Goal: Task Accomplishment & Management: Manage account settings

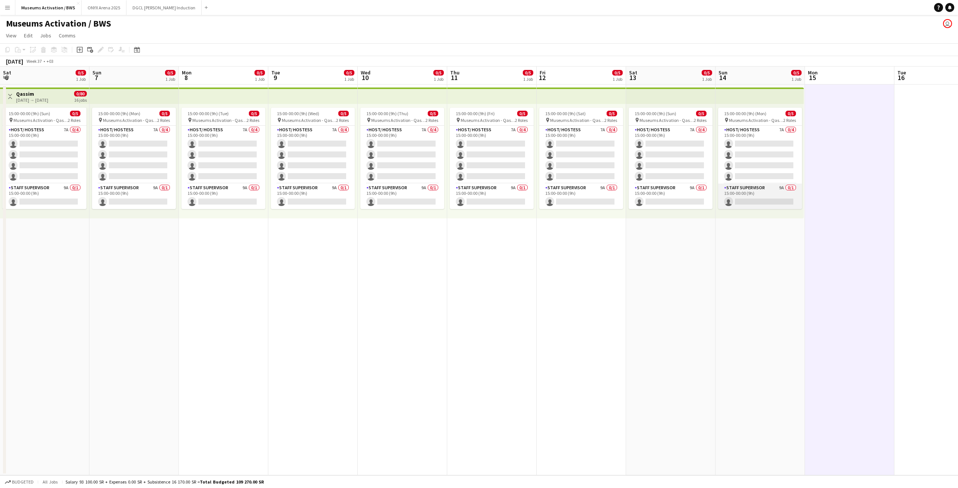
scroll to position [0, 233]
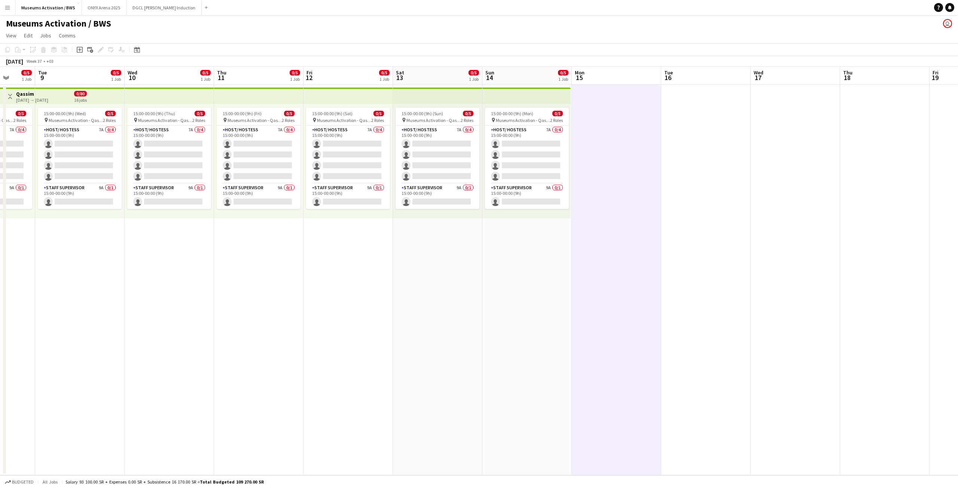
click at [512, 251] on app-date-cell "15:00-00:00 (9h) (Mon) 0/5 pin Museums Activation - Qassim 2 Roles Host/ Hostes…" at bounding box center [526, 280] width 89 height 391
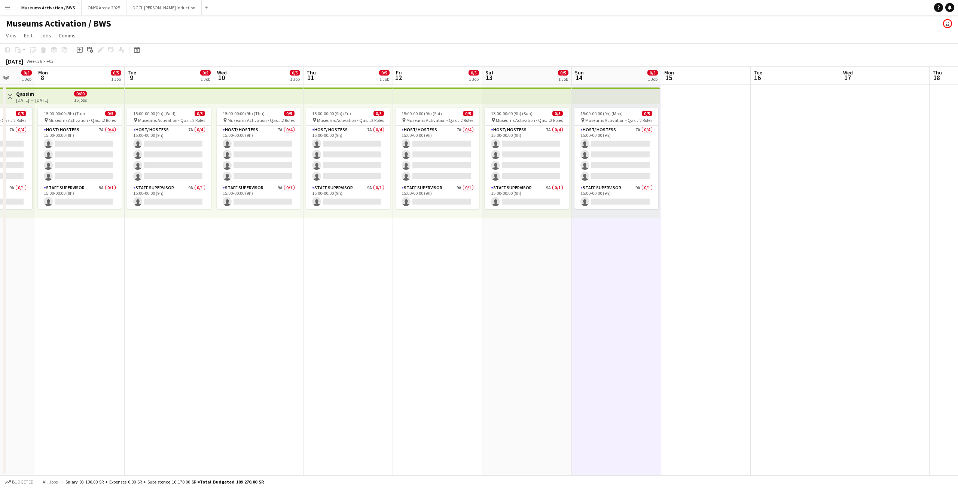
drag, startPoint x: 467, startPoint y: 259, endPoint x: 662, endPoint y: 255, distance: 194.3
click at [662, 255] on app-calendar-viewport "Fri 5 0/5 1 Job Sat 6 0/5 1 Job Sun 7 0/5 1 Job Mon 8 0/5 1 Job Tue 9 0/5 1 Job…" at bounding box center [479, 271] width 958 height 409
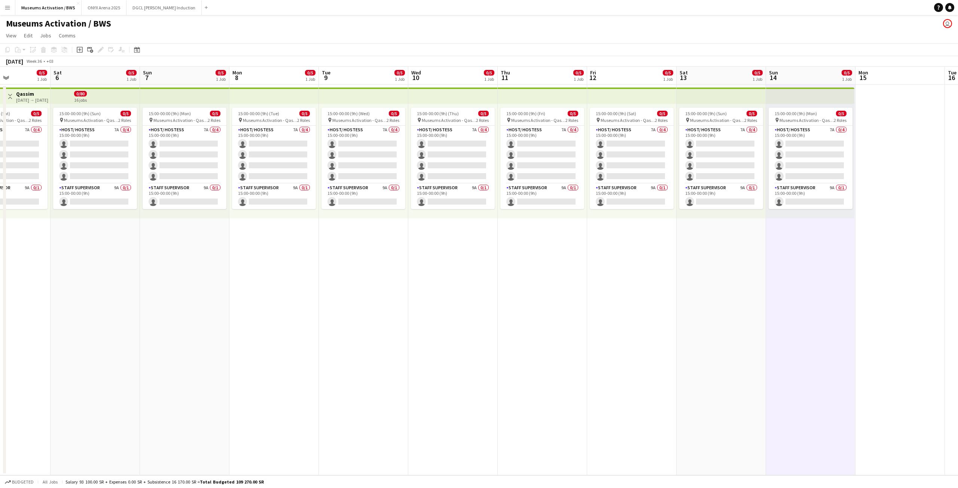
drag, startPoint x: 545, startPoint y: 269, endPoint x: 672, endPoint y: 263, distance: 127.4
click at [672, 263] on app-calendar-viewport "Wed 3 0/5 1 Job Thu 4 0/5 1 Job Fri 5 0/5 1 Job Sat 6 0/5 1 Job Sun 7 0/5 1 Job…" at bounding box center [479, 271] width 958 height 409
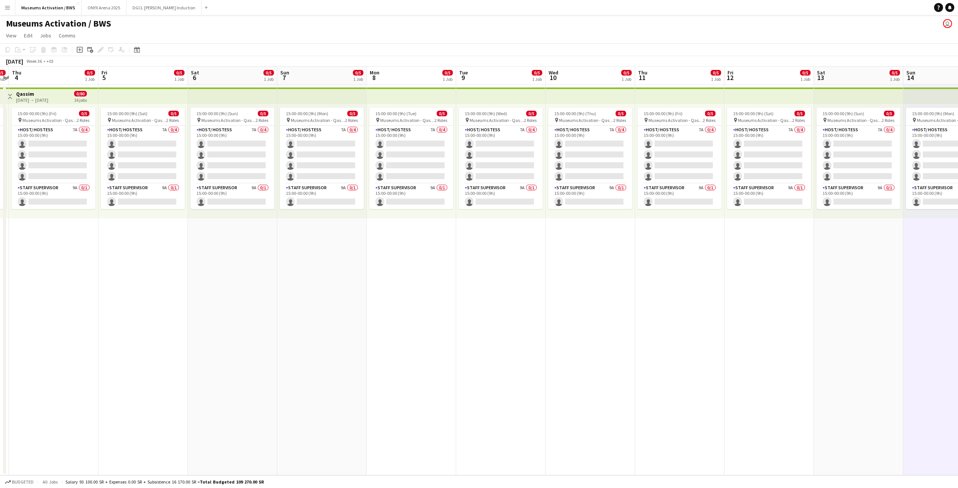
drag, startPoint x: 385, startPoint y: 253, endPoint x: 573, endPoint y: 219, distance: 191.5
click at [564, 225] on app-calendar-viewport "Tue 2 0/5 1 Job Wed 3 0/5 1 Job Thu 4 0/5 1 Job Fri 5 0/5 1 Job Sat 6 0/5 1 Job…" at bounding box center [479, 271] width 958 height 409
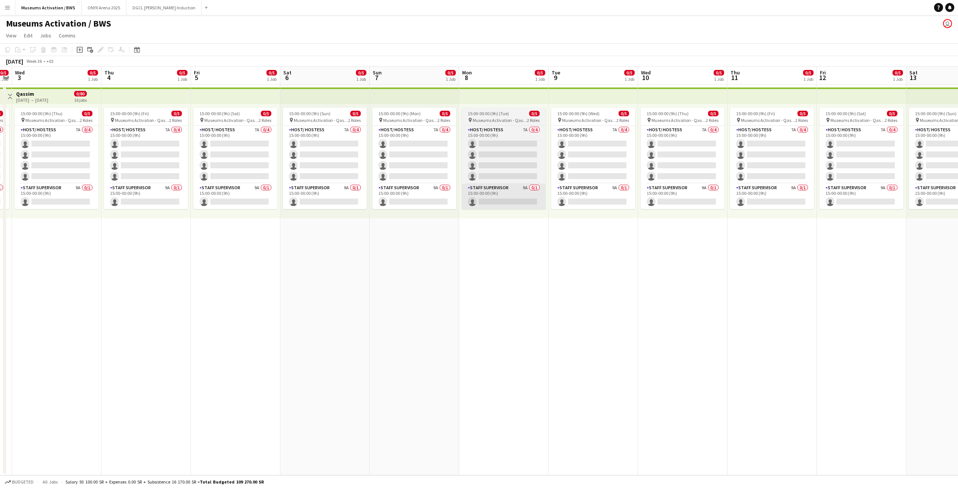
click at [599, 201] on app-calendar-viewport "Mon 1 0/5 1 Job Tue 2 0/5 1 Job Wed 3 0/5 1 Job Thu 4 0/5 1 Job Fri 5 0/5 1 Job…" at bounding box center [479, 271] width 958 height 409
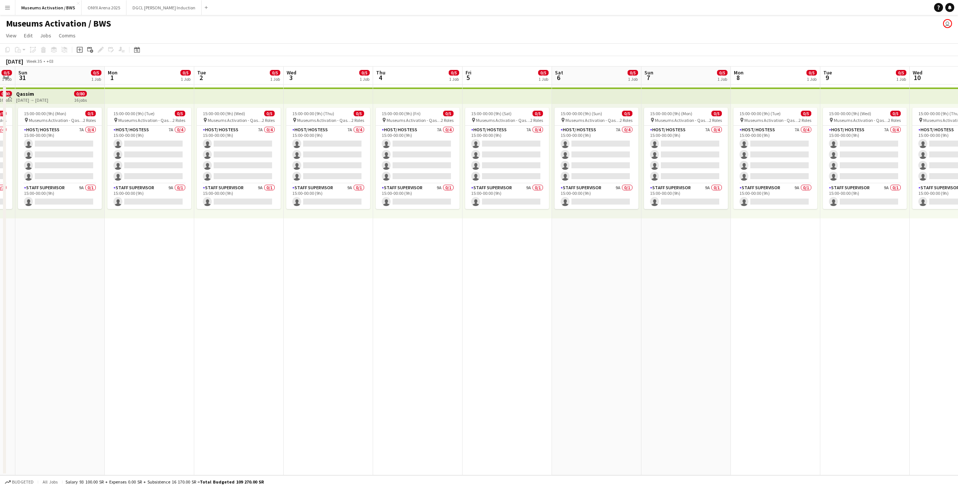
drag, startPoint x: 605, startPoint y: 218, endPoint x: 774, endPoint y: 203, distance: 169.5
click at [753, 205] on app-calendar-viewport "Fri 29 Sat 30 0/5 1 Job Sun 31 0/5 1 Job Mon 1 0/5 1 Job Tue 2 0/5 1 Job Wed 3 …" at bounding box center [479, 271] width 958 height 409
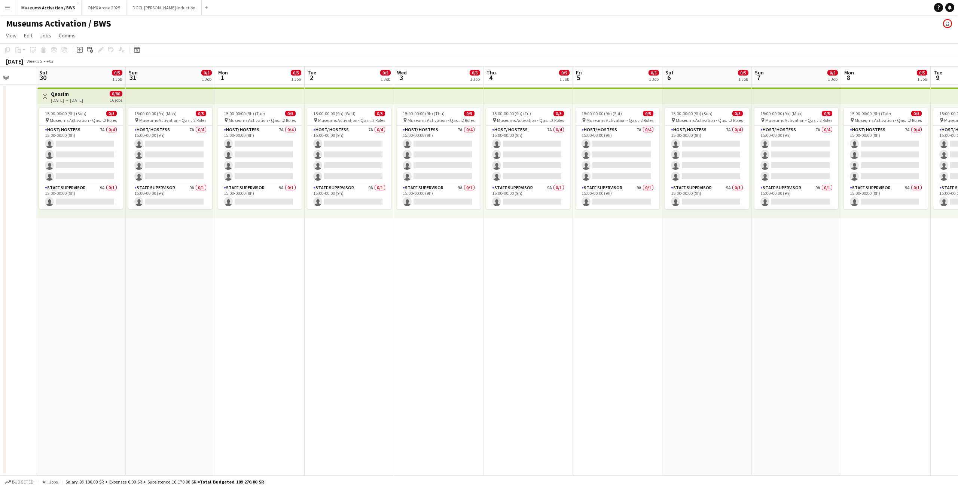
drag, startPoint x: 404, startPoint y: 240, endPoint x: 473, endPoint y: 228, distance: 70.3
click at [526, 228] on app-calendar-viewport "Thu 28 Fri 29 Sat 30 0/5 1 Job Sun 31 0/5 1 Job Mon 1 0/5 1 Job Tue 2 0/5 1 Job…" at bounding box center [479, 271] width 958 height 409
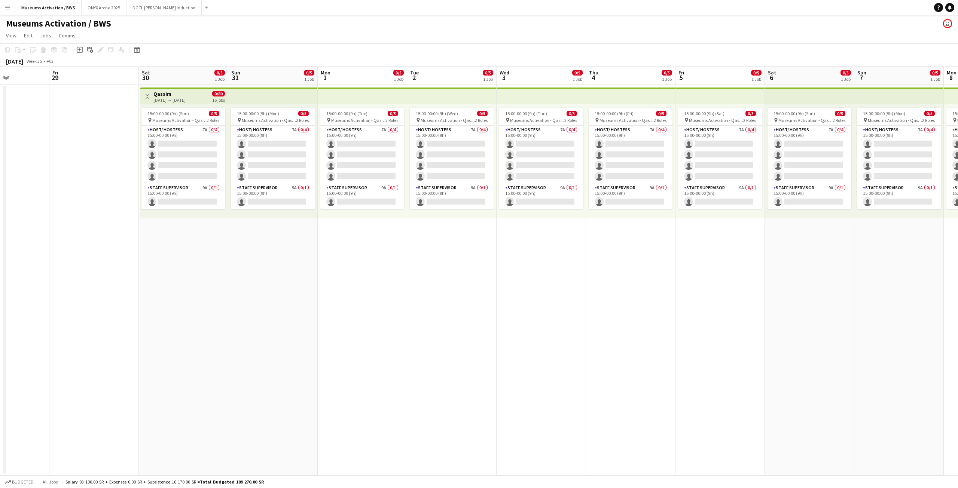
drag, startPoint x: 481, startPoint y: 224, endPoint x: 546, endPoint y: 225, distance: 64.7
click at [546, 226] on app-calendar-viewport "Tue 26 Wed 27 Thu 28 Fri 29 Sat 30 0/5 1 Job Sun 31 0/5 1 Job Mon 1 0/5 1 Job T…" at bounding box center [479, 271] width 958 height 409
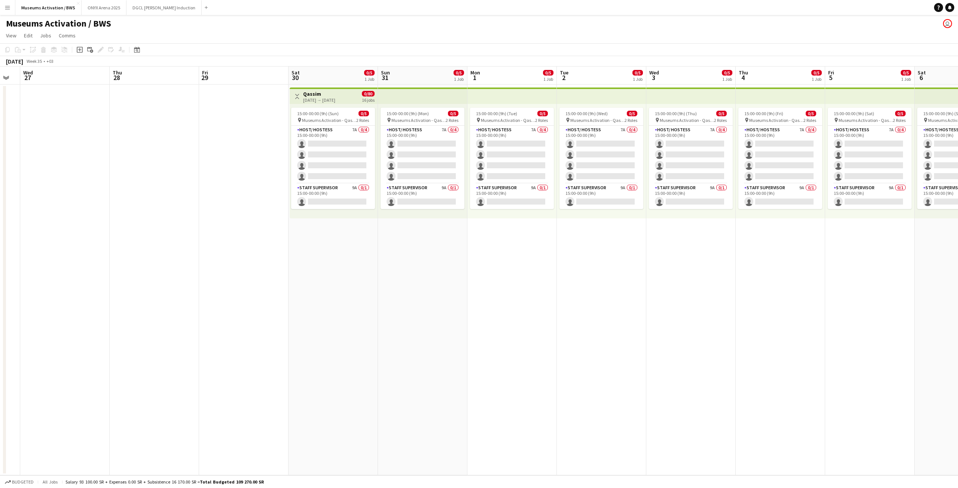
click at [453, 226] on app-calendar-viewport "Mon 25 Tue 26 Wed 27 Thu 28 Fri 29 Sat 30 0/5 1 Job Sun 31 0/5 1 Job Mon 1 0/5 …" at bounding box center [479, 271] width 958 height 409
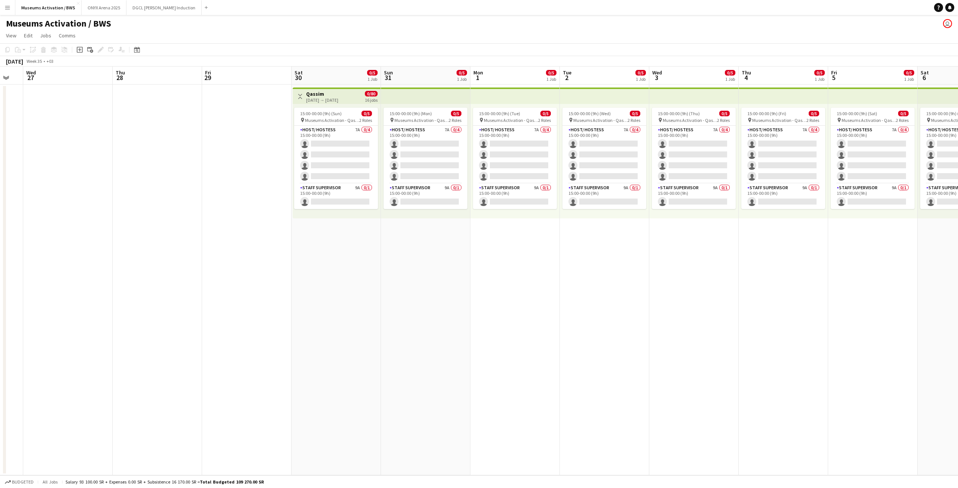
click at [330, 246] on app-date-cell "Toggle View Qassim [DATE] → [DATE] 0/80 16 jobs 15:00-00:00 (9h) (Sun) 0/5 pin …" at bounding box center [336, 280] width 89 height 391
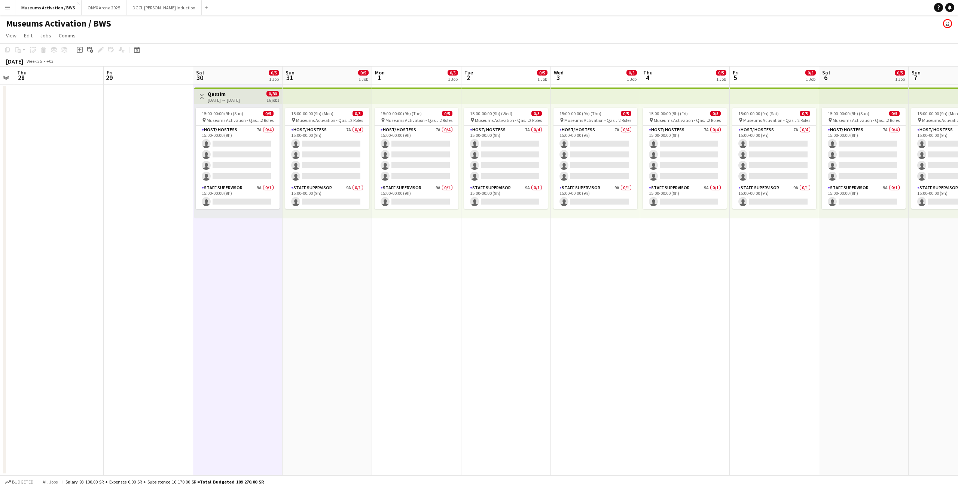
drag, startPoint x: 570, startPoint y: 271, endPoint x: 445, endPoint y: 281, distance: 125.8
click at [446, 280] on app-calendar-viewport "Mon 25 Tue 26 Wed 27 Thu 28 Fri 29 Sat 30 0/5 1 Job Sun 31 0/5 1 Job Mon 1 0/5 …" at bounding box center [479, 271] width 958 height 409
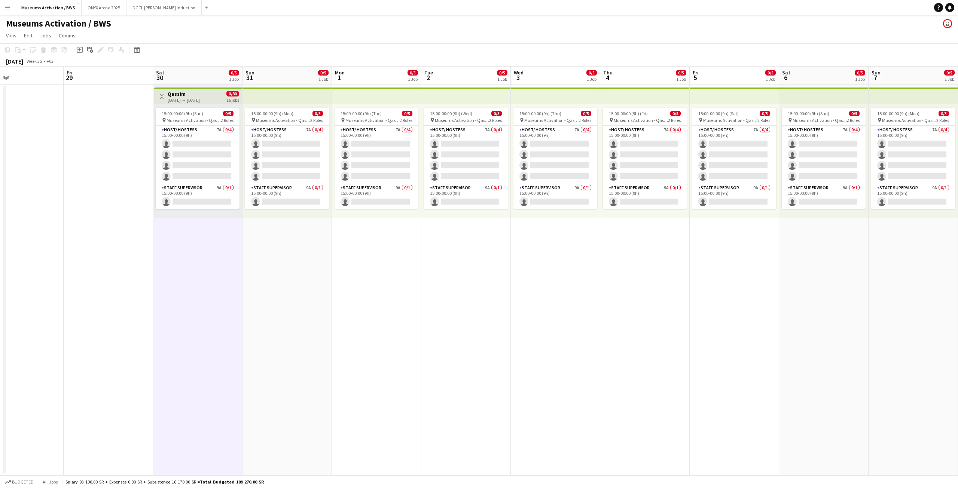
drag, startPoint x: 523, startPoint y: 284, endPoint x: 381, endPoint y: 294, distance: 142.2
click at [382, 294] on app-calendar-viewport "Mon 25 Tue 26 Wed 27 Thu 28 Fri 29 Sat 30 0/5 1 Job Sun 31 0/5 1 Job Mon 1 0/5 …" at bounding box center [479, 271] width 958 height 409
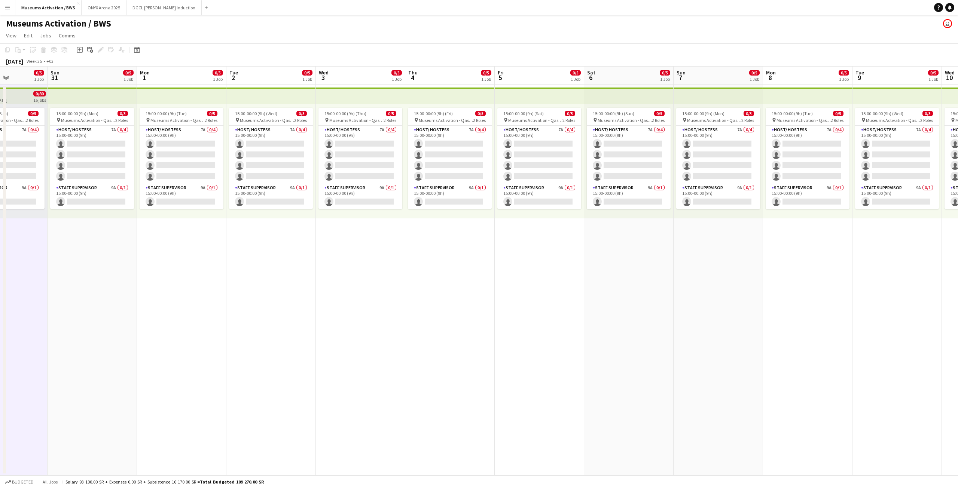
drag, startPoint x: 507, startPoint y: 288, endPoint x: 378, endPoint y: 292, distance: 128.8
click at [399, 290] on app-calendar-viewport "Wed 27 Thu 28 Fri 29 Sat 30 0/5 1 Job Sun 31 0/5 1 Job Mon 1 0/5 1 Job Tue 2 0/…" at bounding box center [479, 271] width 958 height 409
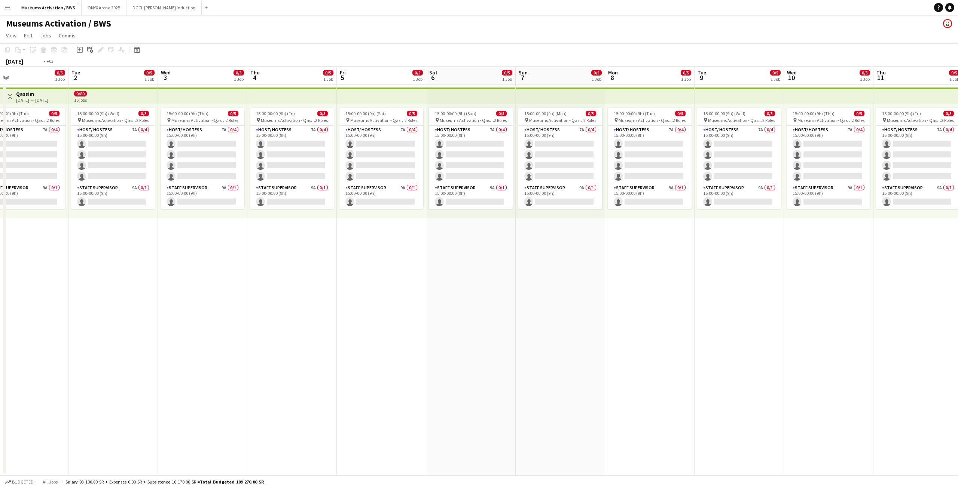
drag, startPoint x: 478, startPoint y: 286, endPoint x: 391, endPoint y: 292, distance: 87.4
click at [391, 292] on app-calendar-viewport "Fri 29 Sat 30 0/5 1 Job Sun 31 0/5 1 Job Mon 1 0/5 1 Job Tue 2 0/5 1 Job Wed 3 …" at bounding box center [479, 271] width 958 height 409
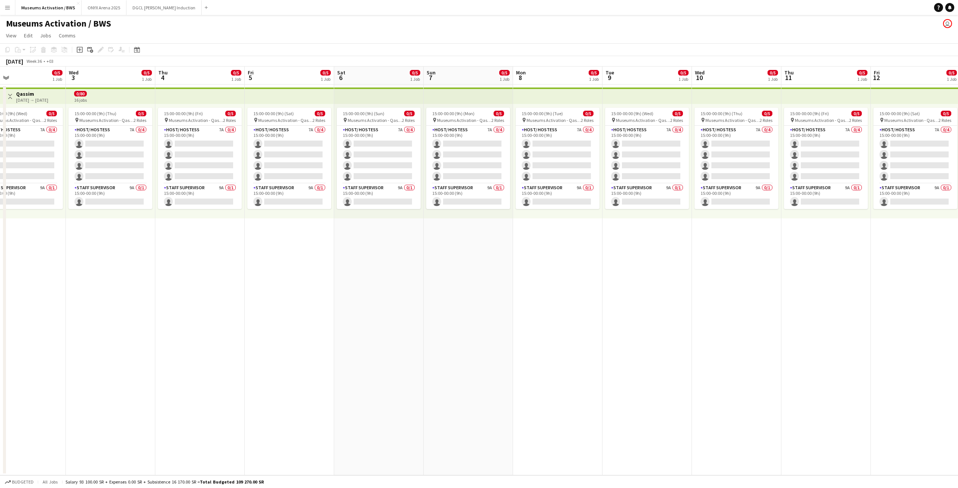
click at [549, 291] on app-date-cell "15:00-00:00 (9h) (Tue) 0/5 pin Museums Activation - Qassim 2 Roles Host/ Hostes…" at bounding box center [557, 280] width 89 height 391
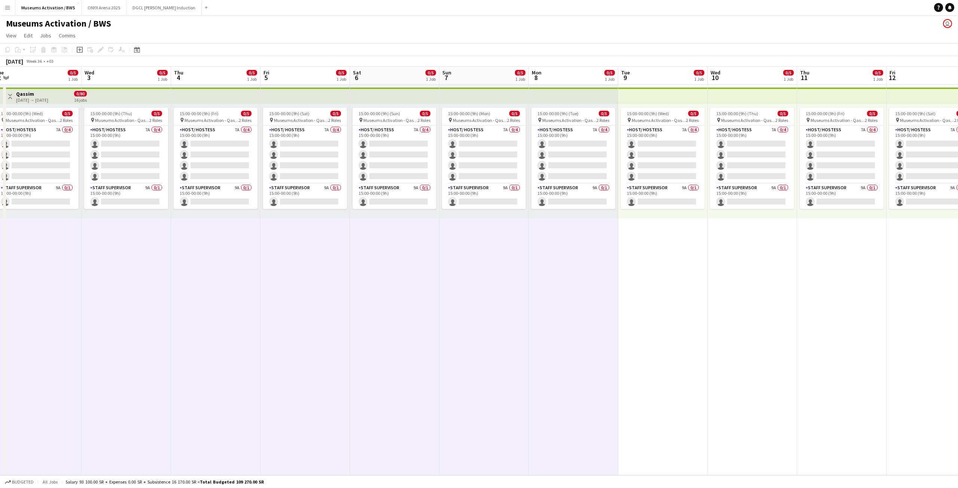
drag, startPoint x: 706, startPoint y: 287, endPoint x: 528, endPoint y: 291, distance: 178.2
click at [528, 291] on app-calendar-viewport "Sat 30 0/5 1 Job Sun 31 0/5 1 Job Mon 1 0/5 1 Job Tue 2 0/5 1 Job Wed 3 0/5 1 J…" at bounding box center [479, 271] width 958 height 409
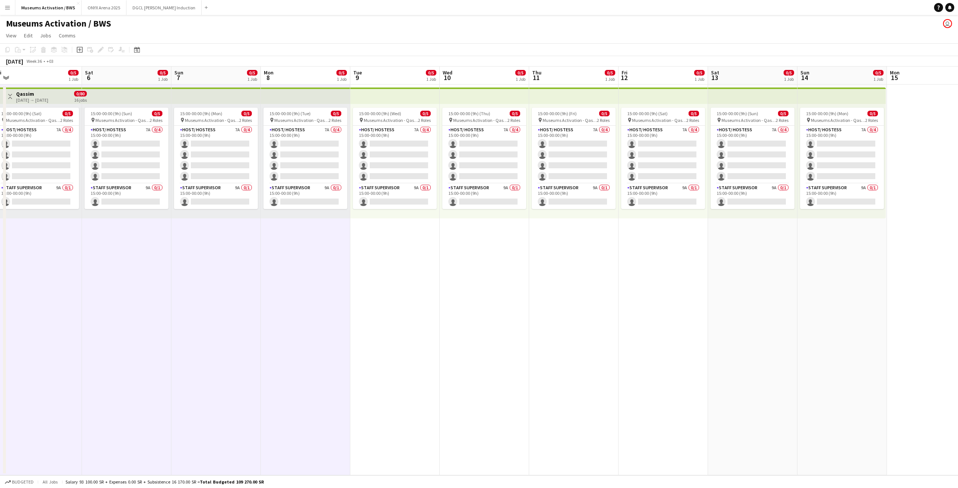
drag, startPoint x: 671, startPoint y: 290, endPoint x: 556, endPoint y: 294, distance: 115.0
click at [496, 295] on app-calendar-viewport "Tue 2 0/5 1 Job Wed 3 0/5 1 Job Thu 4 0/5 1 Job Fri 5 0/5 1 Job Sat 6 0/5 1 Job…" at bounding box center [479, 271] width 958 height 409
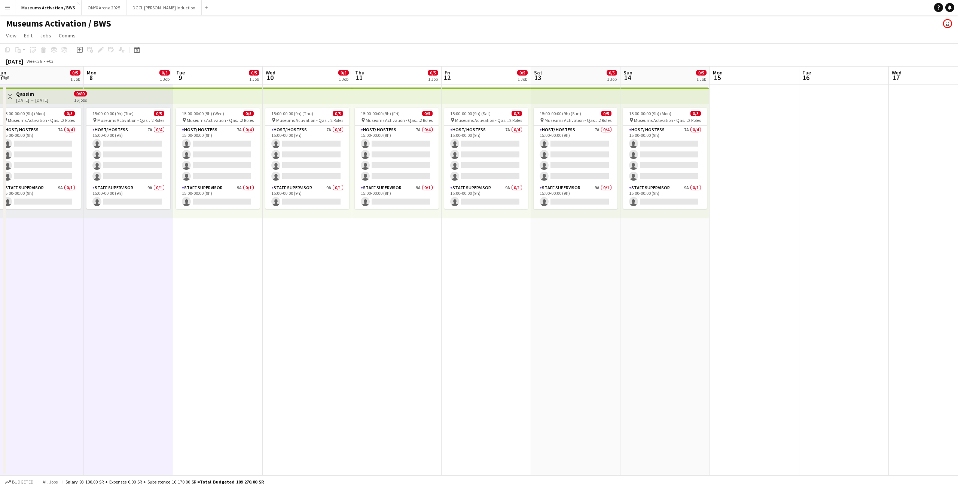
drag, startPoint x: 591, startPoint y: 292, endPoint x: 515, endPoint y: 295, distance: 76.4
click at [515, 295] on app-calendar-viewport "Thu 4 0/5 1 Job Fri 5 0/5 1 Job Sat 6 0/5 1 Job Sun 7 0/5 1 Job Mon 8 0/5 1 Job…" at bounding box center [479, 271] width 958 height 409
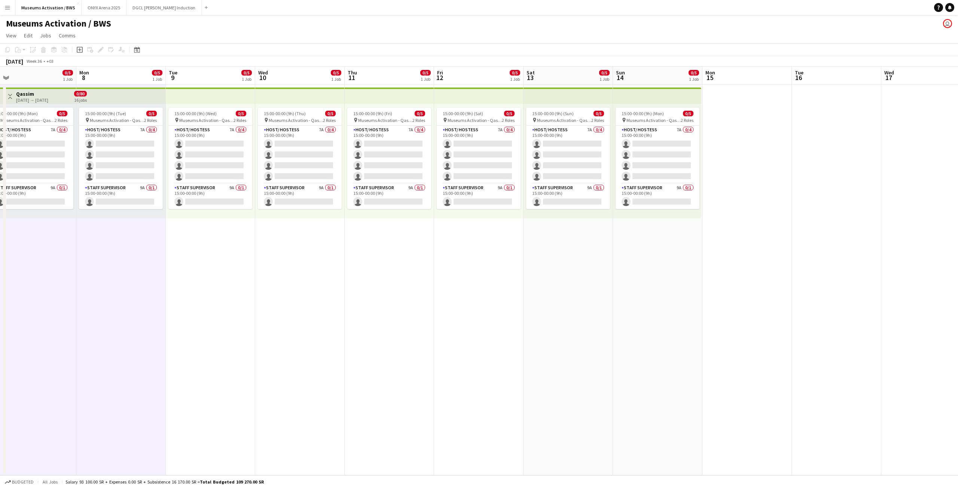
click at [681, 281] on app-date-cell "15:00-00:00 (9h) (Mon) 0/5 pin Museums Activation - Qassim 2 Roles Host/ Hostes…" at bounding box center [657, 280] width 89 height 391
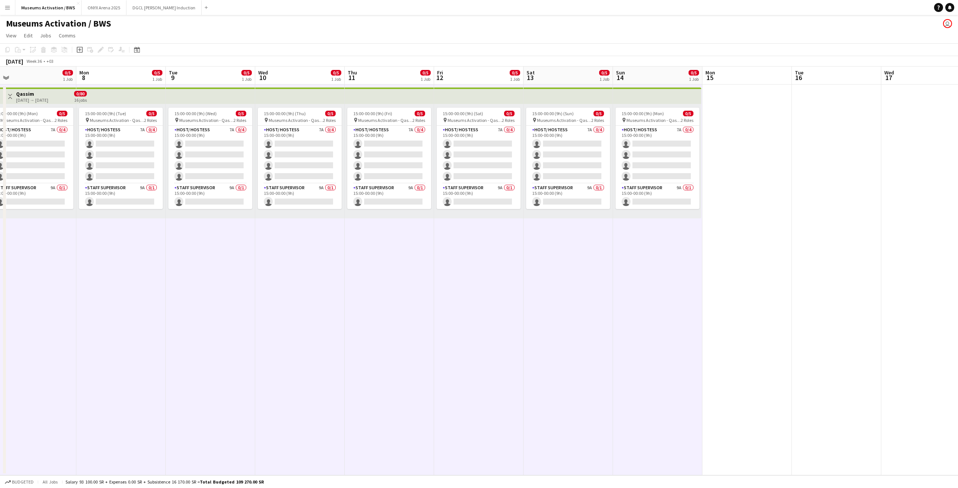
drag, startPoint x: 493, startPoint y: 275, endPoint x: 507, endPoint y: 269, distance: 14.9
click at [500, 273] on app-calendar-viewport "Thu 4 0/5 1 Job Fri 5 0/5 1 Job Sat 6 0/5 1 Job Sun 7 0/5 1 Job Mon 8 0/5 1 Job…" at bounding box center [479, 271] width 958 height 409
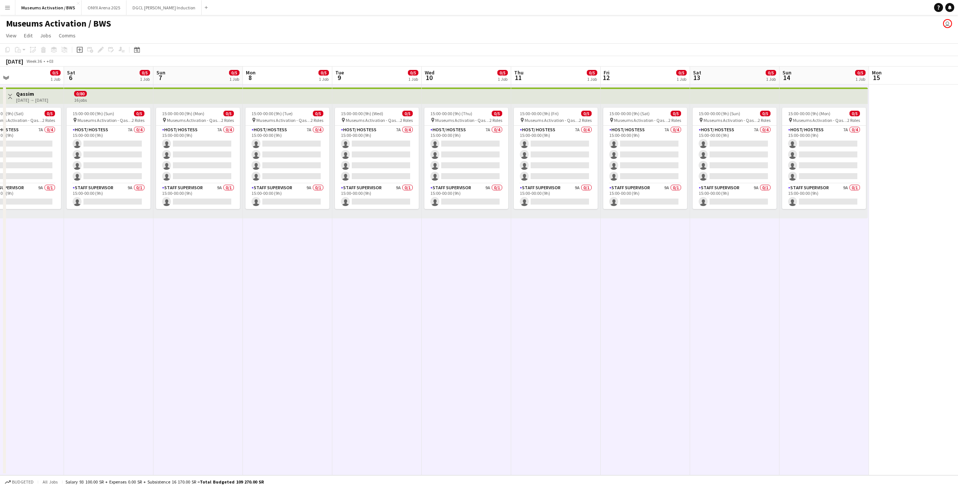
click at [520, 255] on app-calendar-viewport "Wed 3 0/5 1 Job Thu 4 0/5 1 Job Fri 5 0/5 1 Job Sat 6 0/5 1 Job Sun 7 0/5 1 Job…" at bounding box center [479, 271] width 958 height 409
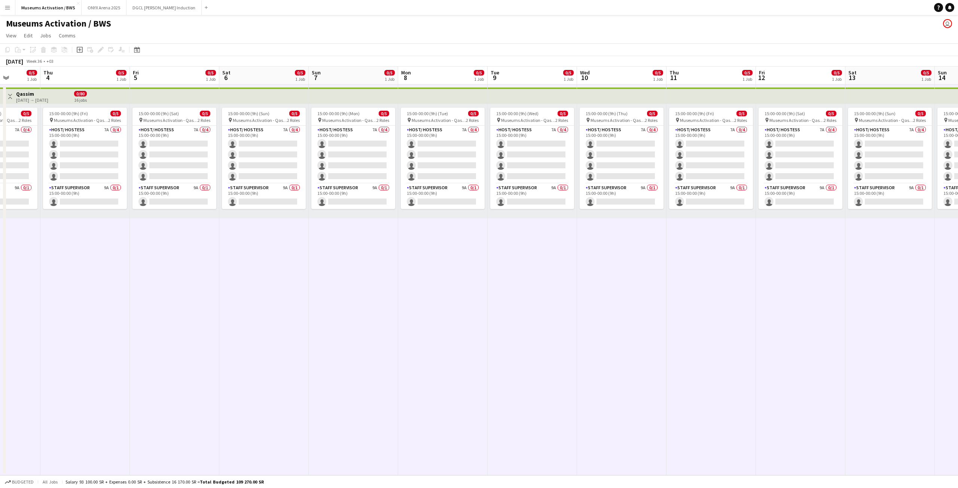
drag, startPoint x: 324, startPoint y: 261, endPoint x: 396, endPoint y: 249, distance: 73.2
click at [393, 251] on app-calendar-viewport "Mon 1 0/5 1 Job Tue 2 0/5 1 Job Wed 3 0/5 1 Job Thu 4 0/5 1 Job Fri 5 0/5 1 Job…" at bounding box center [479, 271] width 958 height 409
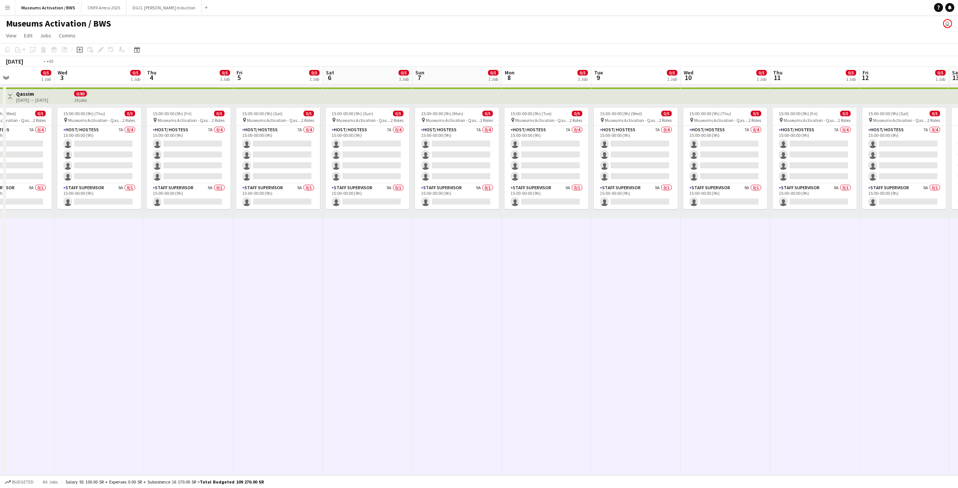
drag, startPoint x: 256, startPoint y: 257, endPoint x: 373, endPoint y: 247, distance: 117.9
click at [364, 249] on app-calendar-viewport "Sun 31 0/5 1 Job Mon 1 0/5 1 Job Tue 2 0/5 1 Job Wed 3 0/5 1 Job Thu 4 0/5 1 Jo…" at bounding box center [479, 271] width 958 height 409
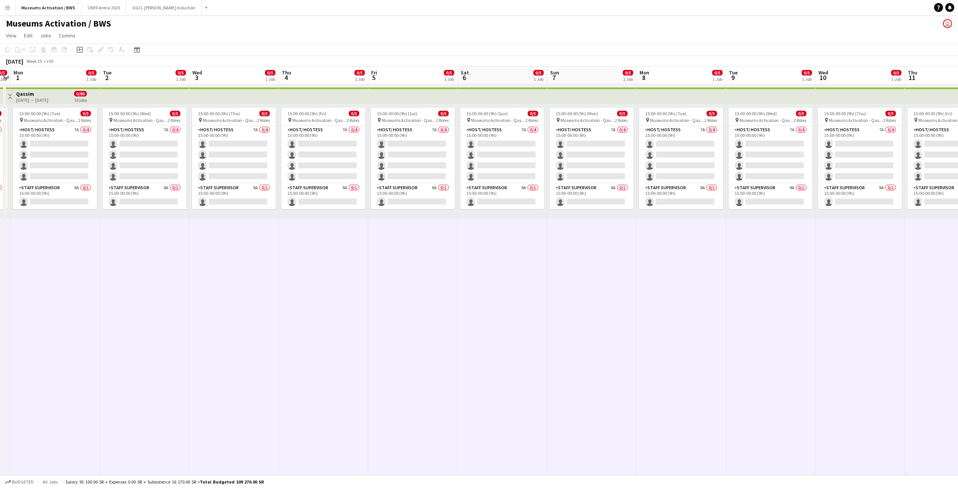
click at [364, 236] on app-calendar-viewport "Fri 29 Sat 30 0/5 1 Job Sun 31 0/5 1 Job Mon 1 0/5 1 Job Tue 2 0/5 1 Job Wed 3 …" at bounding box center [479, 271] width 958 height 409
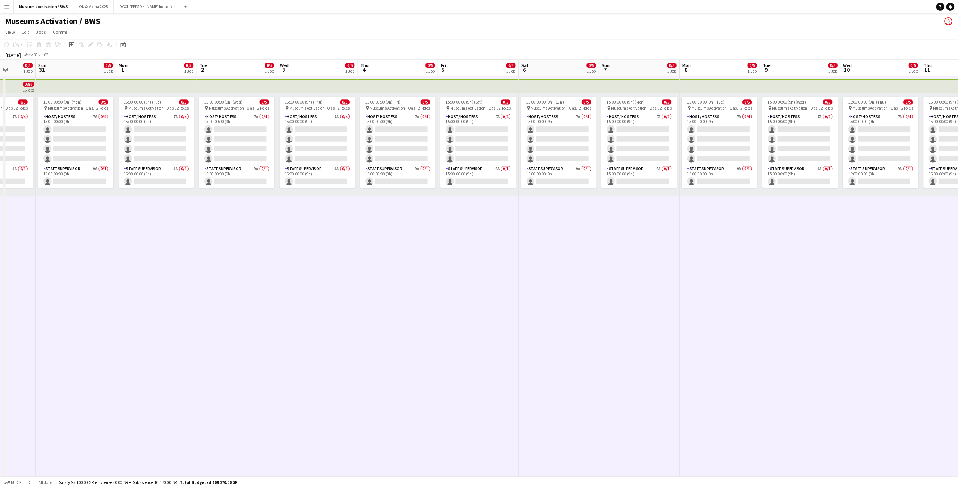
scroll to position [0, 229]
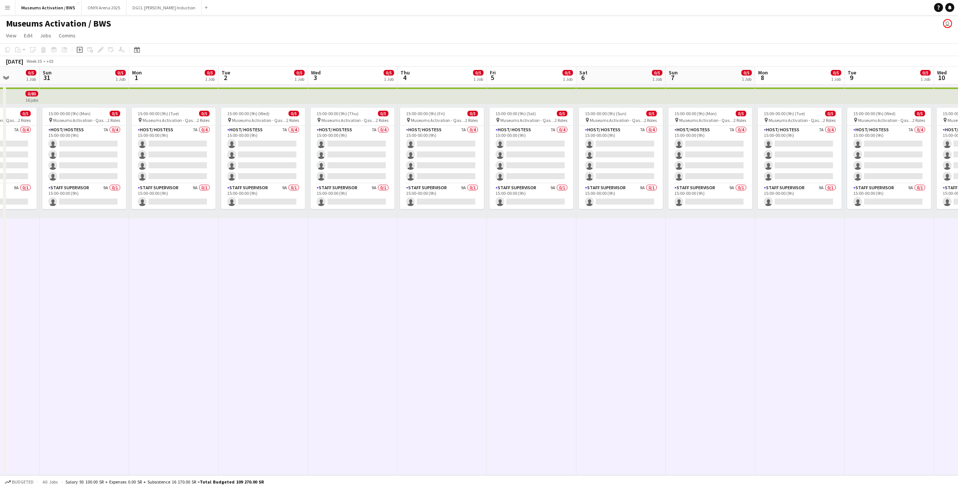
click at [260, 25] on div "Museums Activation / BWS user" at bounding box center [479, 22] width 958 height 14
